Goal: Navigation & Orientation: Find specific page/section

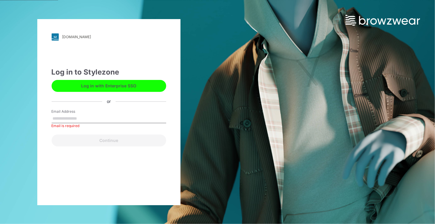
click at [69, 119] on input "Email Address" at bounding box center [109, 118] width 115 height 9
type input "**********"
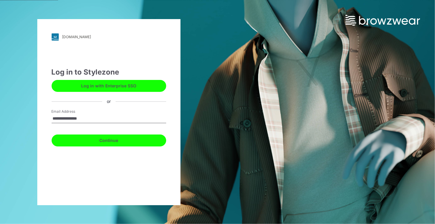
click at [116, 143] on button "Continue" at bounding box center [109, 141] width 115 height 12
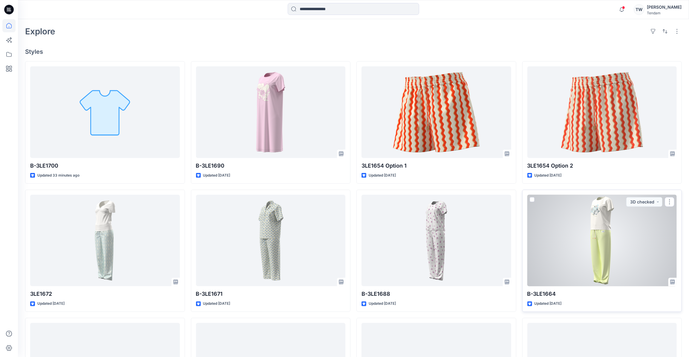
scroll to position [134, 0]
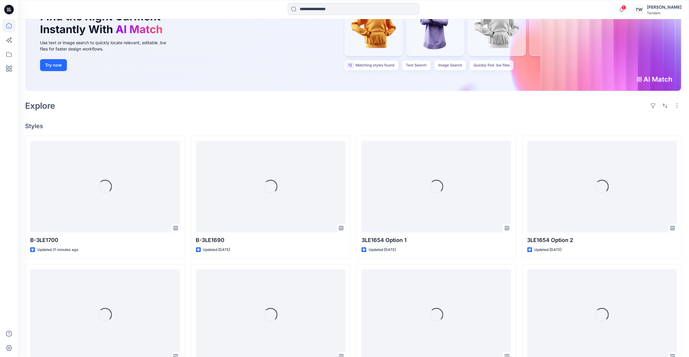
scroll to position [81, 0]
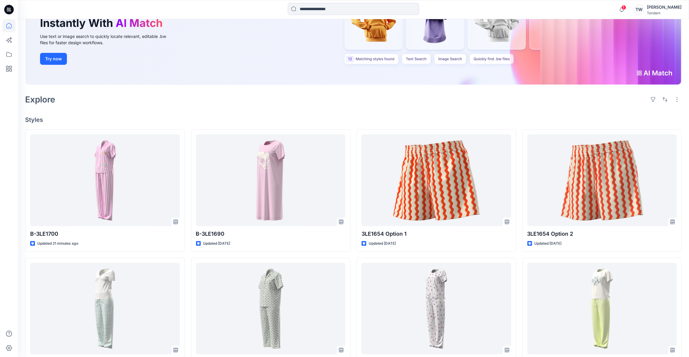
click at [174, 119] on h4 "Styles" at bounding box center [353, 119] width 656 height 7
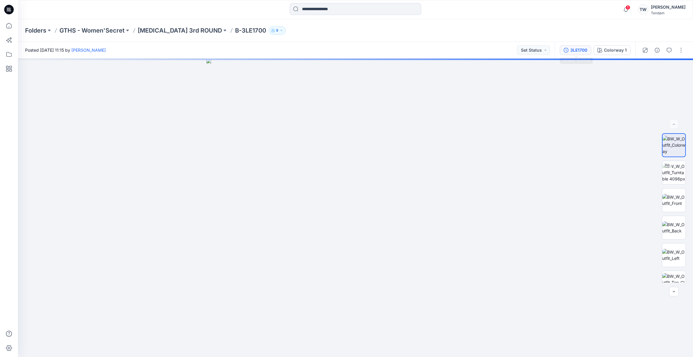
click at [577, 51] on div "3LE1700" at bounding box center [578, 50] width 17 height 7
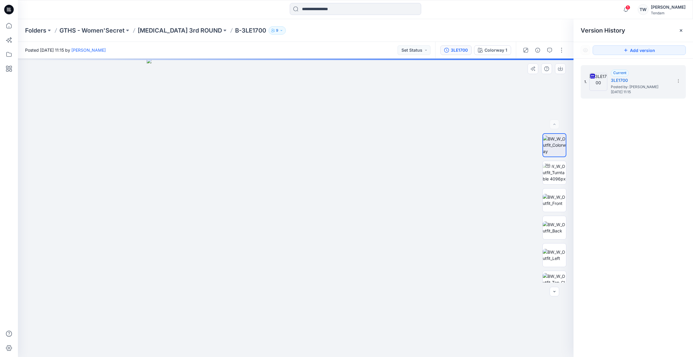
click at [460, 112] on div at bounding box center [296, 208] width 556 height 298
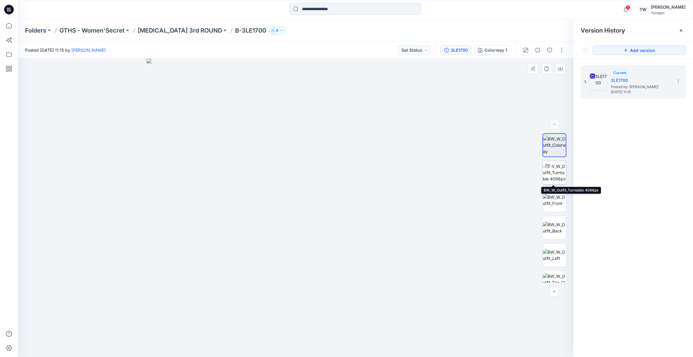
click at [555, 173] on img at bounding box center [554, 172] width 23 height 19
drag, startPoint x: 295, startPoint y: 347, endPoint x: 309, endPoint y: 350, distance: 14.2
click at [309, 350] on icon at bounding box center [296, 339] width 181 height 22
drag, startPoint x: 301, startPoint y: 146, endPoint x: 307, endPoint y: 240, distance: 93.7
click at [561, 202] on img at bounding box center [554, 200] width 23 height 13
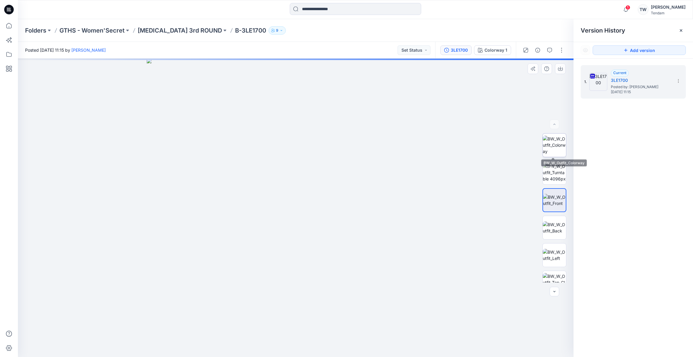
click at [547, 145] on img at bounding box center [554, 145] width 23 height 19
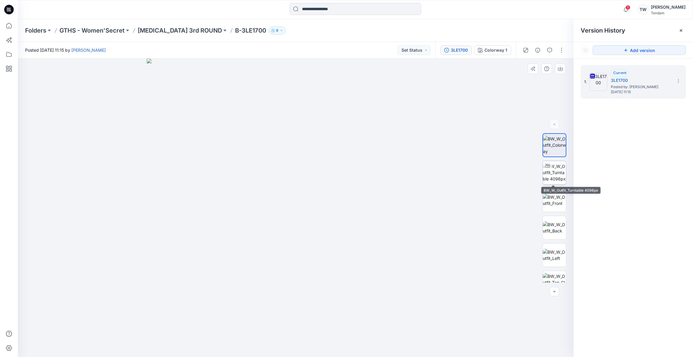
click at [559, 170] on img at bounding box center [554, 172] width 23 height 19
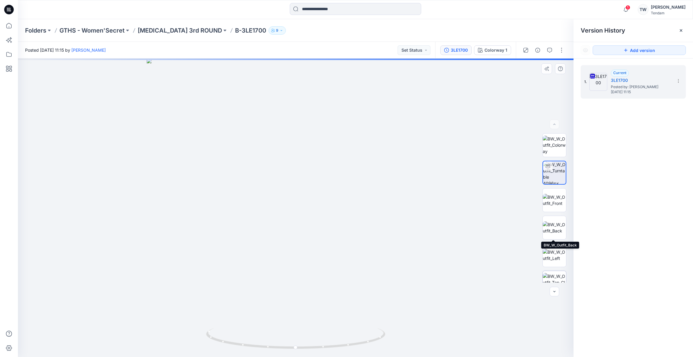
scroll to position [39, 0]
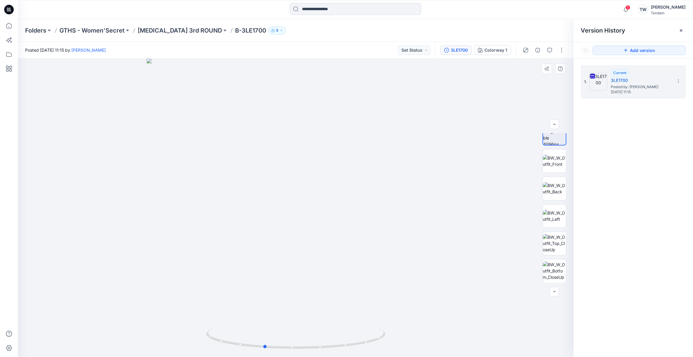
drag, startPoint x: 296, startPoint y: 346, endPoint x: 261, endPoint y: 322, distance: 42.3
click at [261, 322] on div at bounding box center [296, 208] width 556 height 298
